Goal: Task Accomplishment & Management: Use online tool/utility

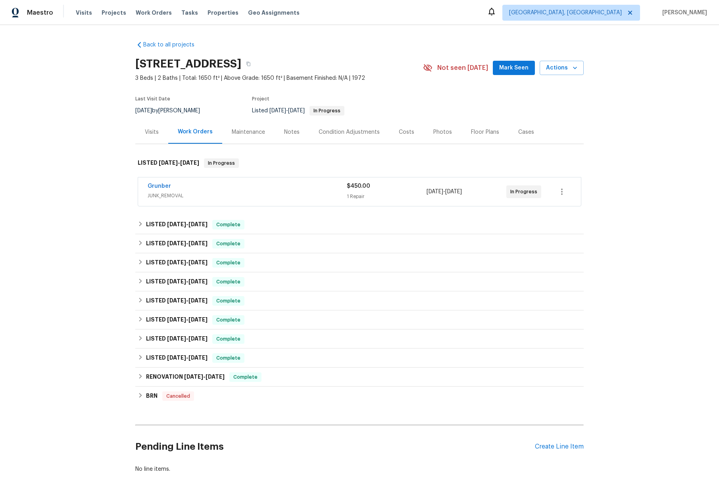
click at [150, 133] on div "Visits" at bounding box center [152, 132] width 14 height 8
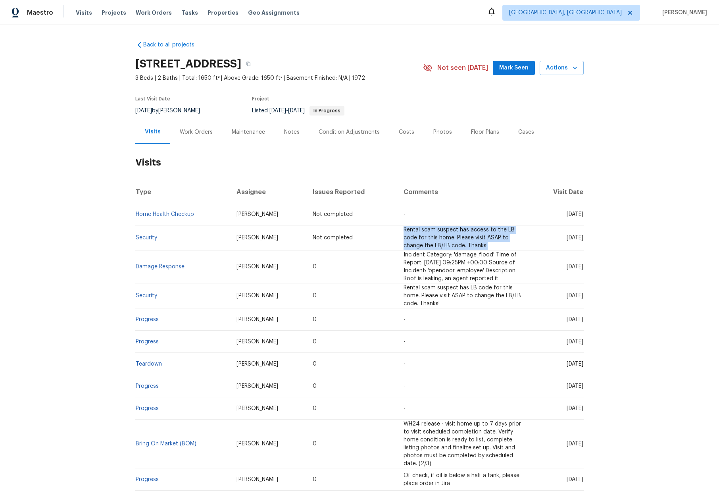
drag, startPoint x: 463, startPoint y: 247, endPoint x: 366, endPoint y: 237, distance: 96.9
click at [366, 237] on tr "Security [PERSON_NAME] Not completed Rental scam suspect has access to the LB c…" at bounding box center [359, 237] width 448 height 25
click at [444, 246] on span "Rental scam suspect has access to the LB code for this home. Please visit ASAP …" at bounding box center [458, 237] width 111 height 21
click at [565, 68] on span "Actions" at bounding box center [561, 68] width 31 height 10
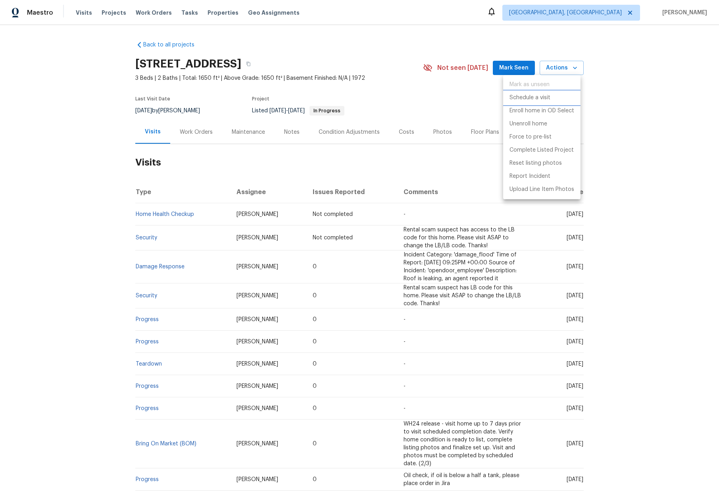
click at [523, 102] on p "Schedule a visit" at bounding box center [529, 98] width 41 height 8
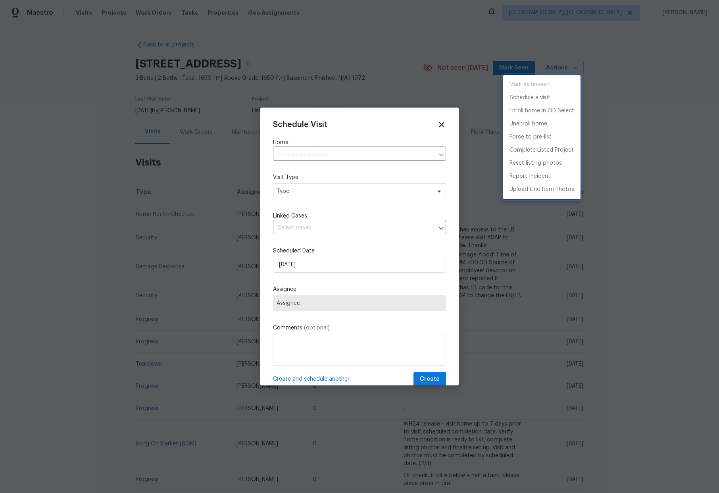
type input "[STREET_ADDRESS]"
click at [338, 188] on div at bounding box center [359, 246] width 719 height 493
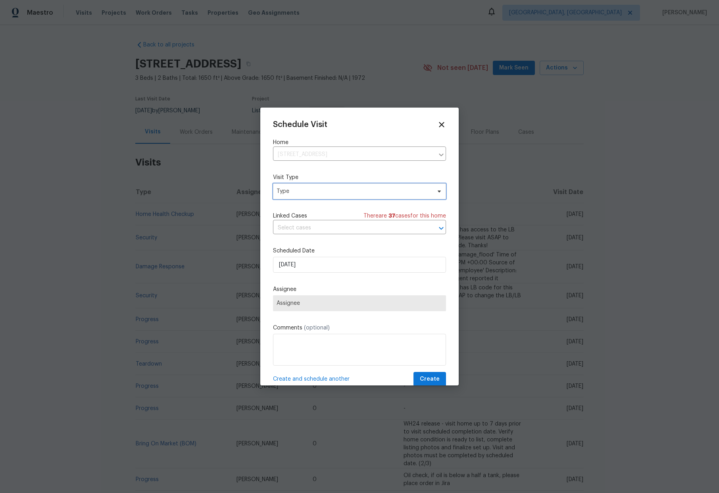
click at [329, 192] on span "Type" at bounding box center [353, 191] width 154 height 8
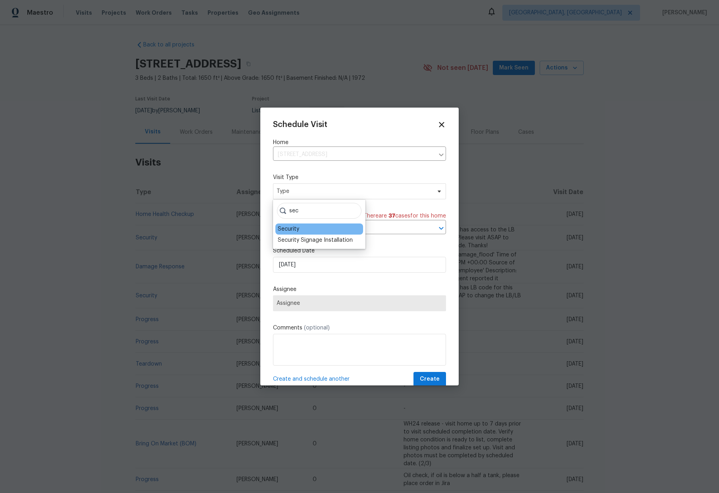
type input "sec"
click at [286, 226] on div "Security" at bounding box center [288, 229] width 21 height 8
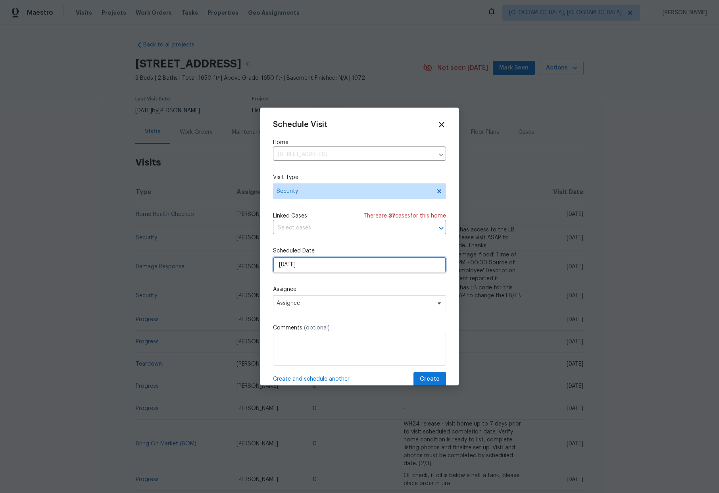
click at [306, 271] on input "[DATE]" at bounding box center [359, 265] width 173 height 16
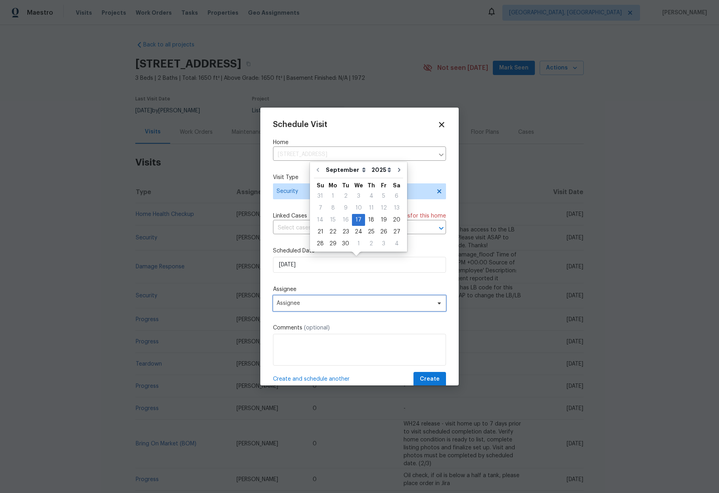
click at [301, 304] on span "Assignee" at bounding box center [353, 303] width 155 height 6
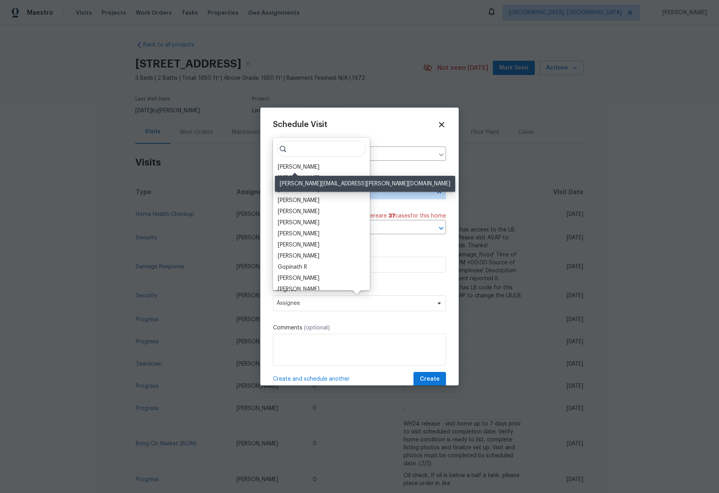
drag, startPoint x: 292, startPoint y: 167, endPoint x: 292, endPoint y: 190, distance: 23.4
click at [292, 167] on div "[PERSON_NAME]" at bounding box center [299, 167] width 42 height 8
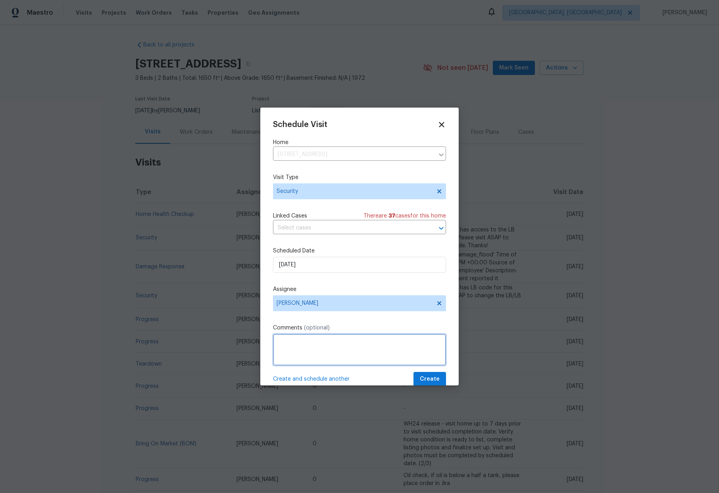
click at [308, 347] on textarea at bounding box center [359, 350] width 173 height 32
type textarea "-"
paste textarea "Rental Scammer has obtained the LB code. Please visit and change the code asap.…"
click at [385, 344] on textarea "Rental Scammer has obtained the LB code. Please visit and change the code asap.…" at bounding box center [359, 350] width 173 height 32
click at [378, 347] on textarea "Rental Scammer has obtained the LB code again as of 1pm [DATE]. Please visit an…" at bounding box center [359, 350] width 173 height 32
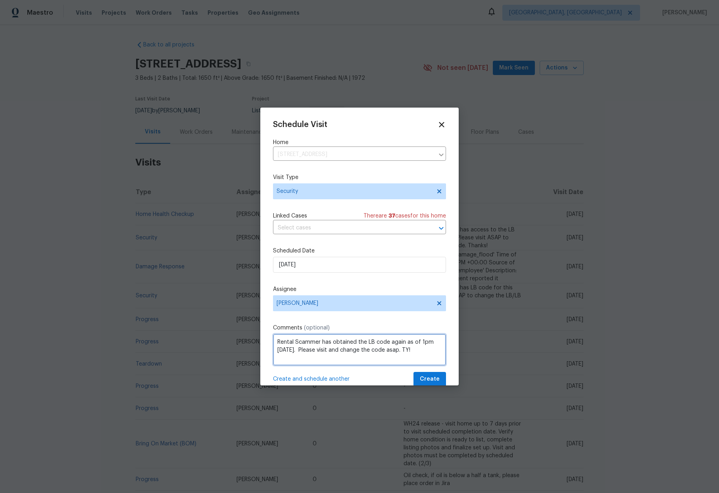
click at [383, 351] on textarea "Rental Scammer has obtained the LB code again as of 1pm [DATE]. Please visit an…" at bounding box center [359, 350] width 173 height 32
click at [377, 350] on textarea "Rental Scammer has obtained the LB code again as of 1pm [DATE]. Please visit an…" at bounding box center [359, 350] width 173 height 32
click at [405, 352] on textarea "Rental Scammer has obtained the LB code again as of 1pm [DATE]. Please visit an…" at bounding box center [359, 350] width 173 height 32
type textarea "Rental Scammer has obtained the LB code again as of 1pm [DATE]. Please visit an…"
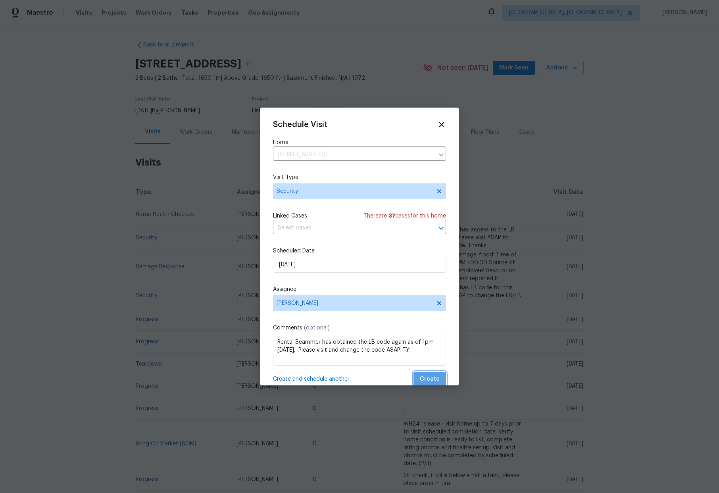
click at [422, 377] on span "Create" at bounding box center [430, 379] width 20 height 10
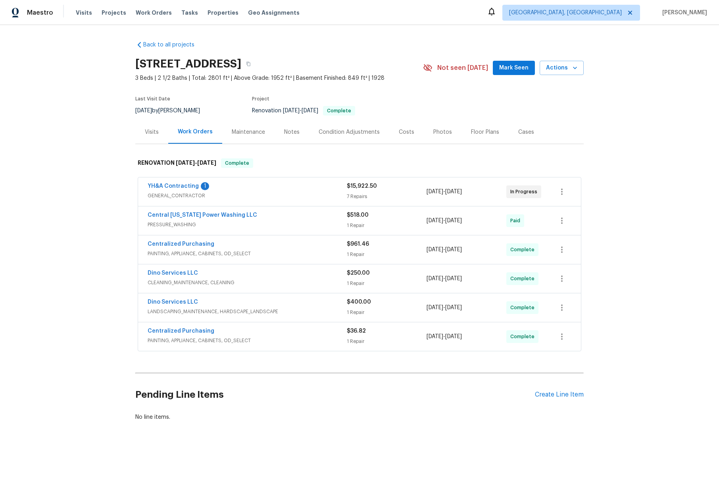
click at [148, 134] on div "Visits" at bounding box center [152, 132] width 14 height 8
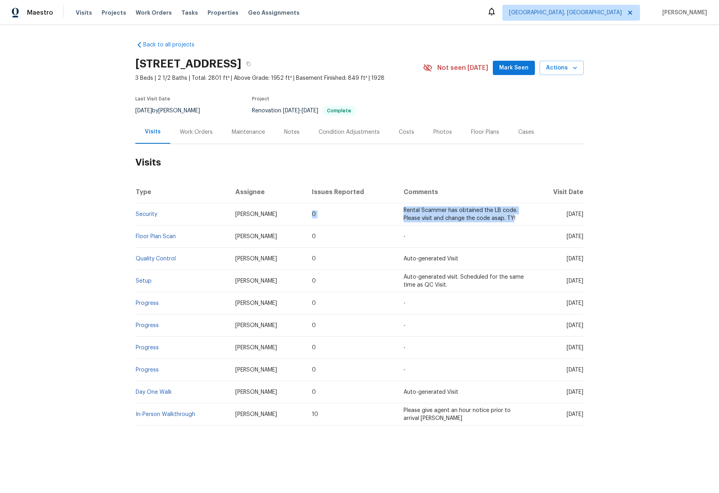
drag, startPoint x: 492, startPoint y: 219, endPoint x: 363, endPoint y: 209, distance: 128.9
click at [363, 209] on tr "Security Christopher Neilson 0 Rental Scammer has obtained the LB code. Please …" at bounding box center [359, 214] width 448 height 22
click at [531, 219] on td "Tue, Sep 16 2025" at bounding box center [557, 214] width 52 height 22
drag, startPoint x: 500, startPoint y: 220, endPoint x: 371, endPoint y: 219, distance: 128.5
click at [371, 219] on tr "Security Christopher Neilson 0 Rental Scammer has obtained the LB code. Please …" at bounding box center [359, 214] width 448 height 22
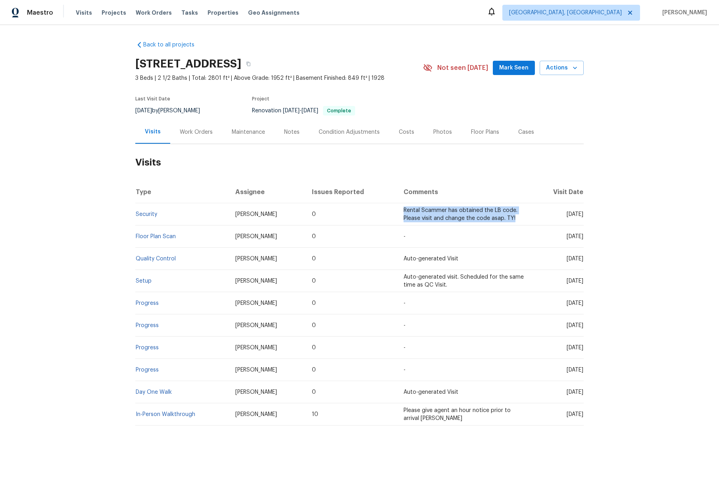
copy tr "Rental Scammer has obtained the LB code. Please visit and change the code asap.…"
click at [551, 71] on span "Actions" at bounding box center [561, 68] width 31 height 10
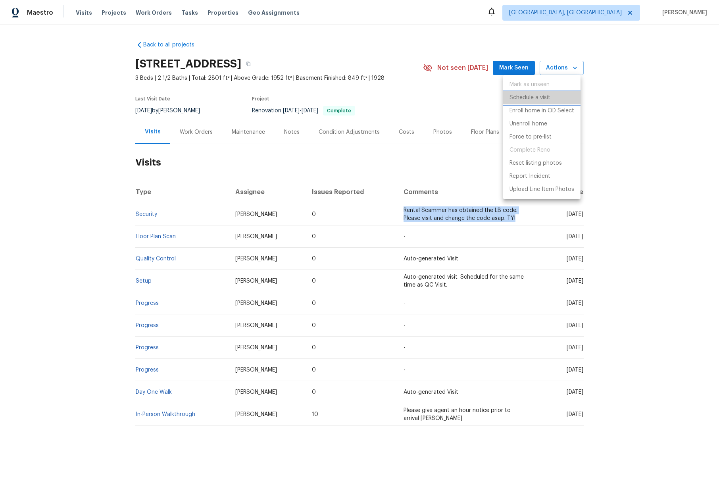
click at [524, 101] on p "Schedule a visit" at bounding box center [529, 98] width 41 height 8
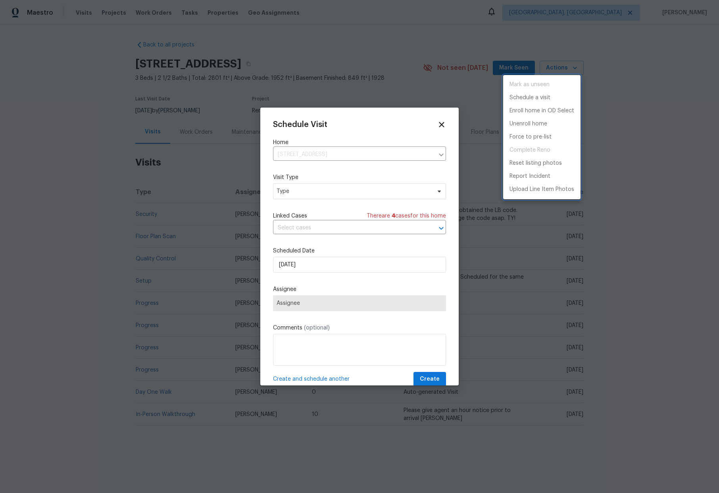
click at [313, 192] on div at bounding box center [359, 246] width 719 height 493
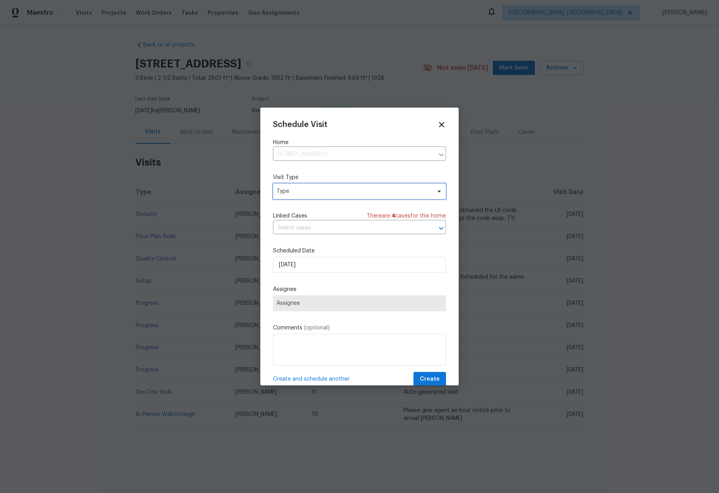
click at [303, 194] on span "Type" at bounding box center [353, 191] width 154 height 8
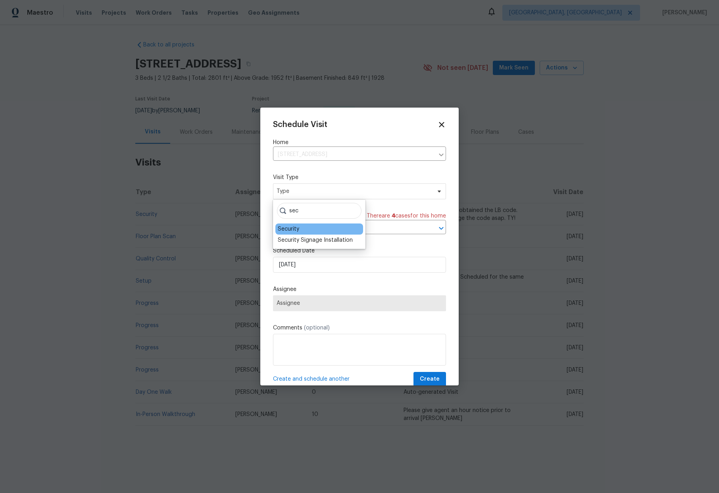
type input "sec"
click at [287, 226] on div "Security" at bounding box center [288, 229] width 21 height 8
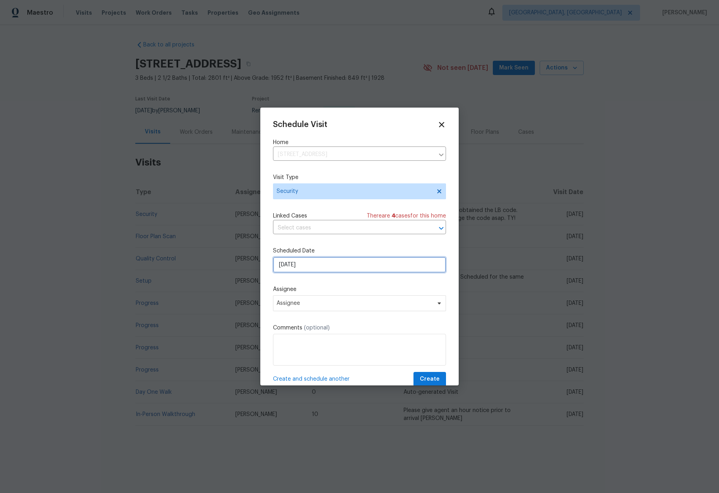
click at [307, 271] on input "[DATE]" at bounding box center [359, 265] width 173 height 16
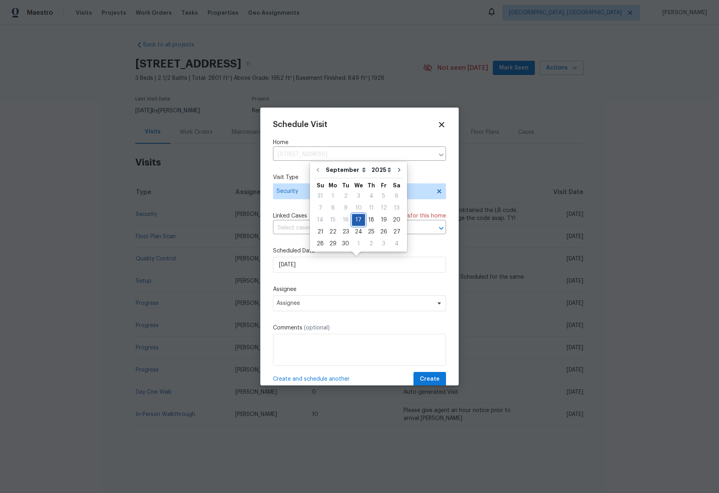
click at [356, 222] on div "17" at bounding box center [358, 219] width 13 height 11
click at [326, 305] on span "Assignee" at bounding box center [353, 303] width 155 height 6
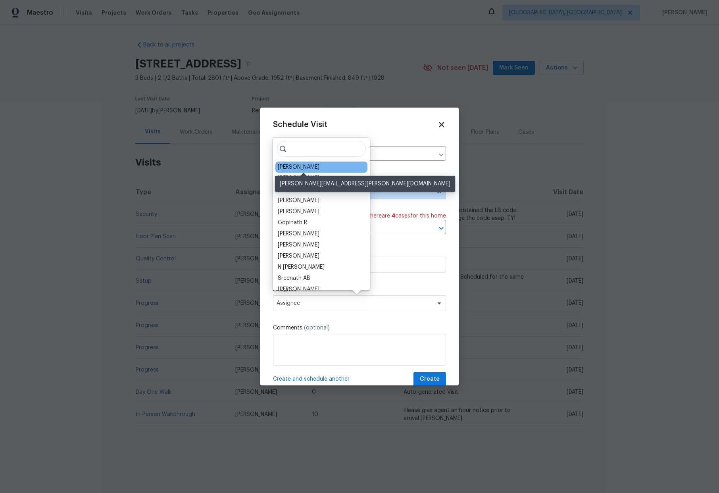
click at [301, 167] on div "Christopher Neilson" at bounding box center [299, 167] width 42 height 8
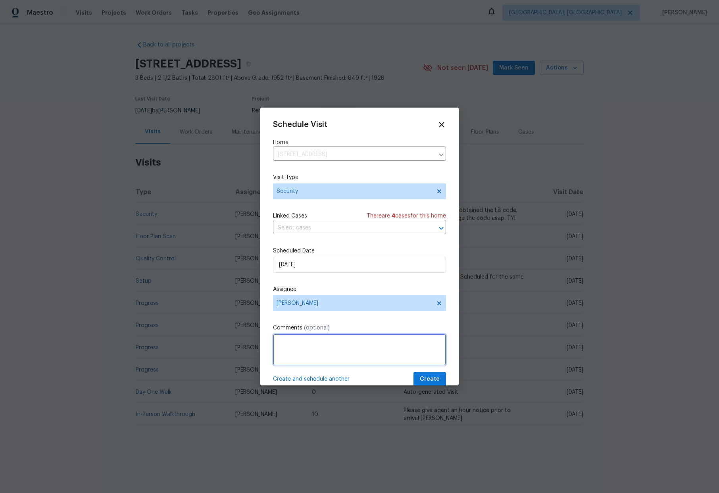
click at [324, 358] on textarea at bounding box center [359, 350] width 173 height 32
paste textarea "Rental Scammer has obtained the LB code. Please visit and change the code asap.…"
click at [289, 343] on textarea "Rental Scammer has obtained the LB code. Please visit and change the code asap.…" at bounding box center [359, 350] width 173 height 32
click at [372, 343] on textarea "Rental Scammer has obtained the LB code. Please visit and change the code asap.…" at bounding box center [359, 350] width 173 height 32
click at [366, 353] on textarea "Rental Scammer has obtained the LB code again at 1pm 9/17. Please visit and cha…" at bounding box center [359, 350] width 173 height 32
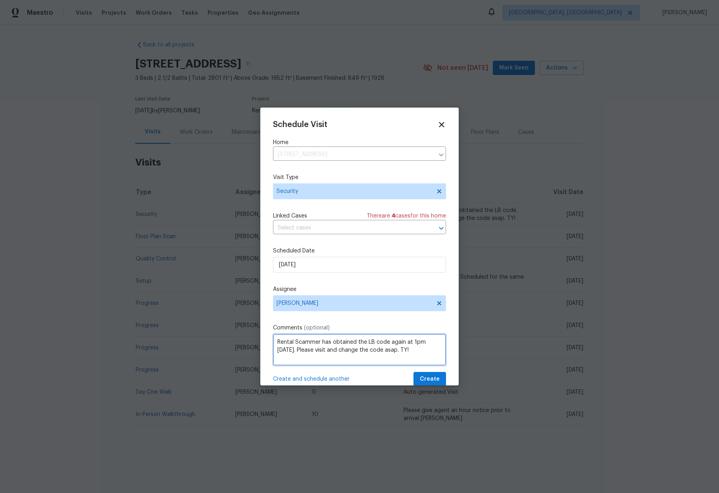
click at [366, 353] on textarea "Rental Scammer has obtained the LB code again at 1pm 9/17. Please visit and cha…" at bounding box center [359, 350] width 173 height 32
click at [363, 352] on textarea "Rental Scammer has obtained the LB code again at 1pm 9/17. Please visit and cha…" at bounding box center [359, 350] width 173 height 32
drag, startPoint x: 382, startPoint y: 350, endPoint x: 396, endPoint y: 353, distance: 14.3
click at [382, 350] on textarea "Rental Scammer has obtained the LB code again at 1pm 9/17. Please visit and cha…" at bounding box center [359, 350] width 173 height 32
click at [404, 353] on textarea "Rental Scammer has obtained the LB code again at 1pm 9/17. Please visit and cha…" at bounding box center [359, 350] width 173 height 32
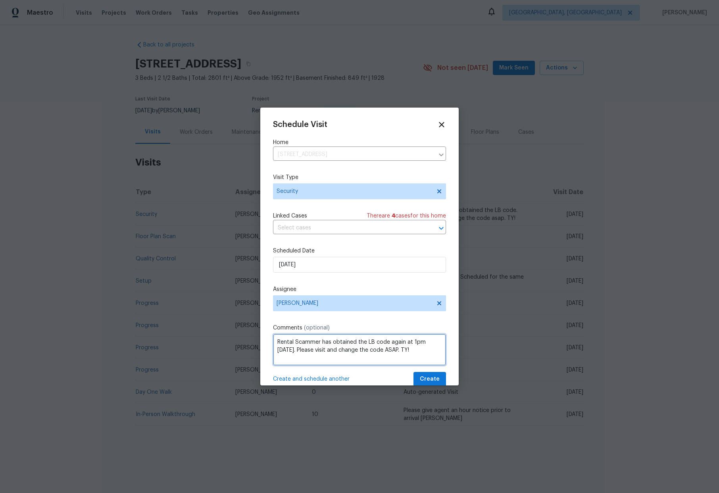
type textarea "Rental Scammer has obtained the LB code again at 1pm 9/17. Please visit and cha…"
click at [414, 376] on button "Create" at bounding box center [429, 379] width 33 height 15
